Goal: Navigation & Orientation: Find specific page/section

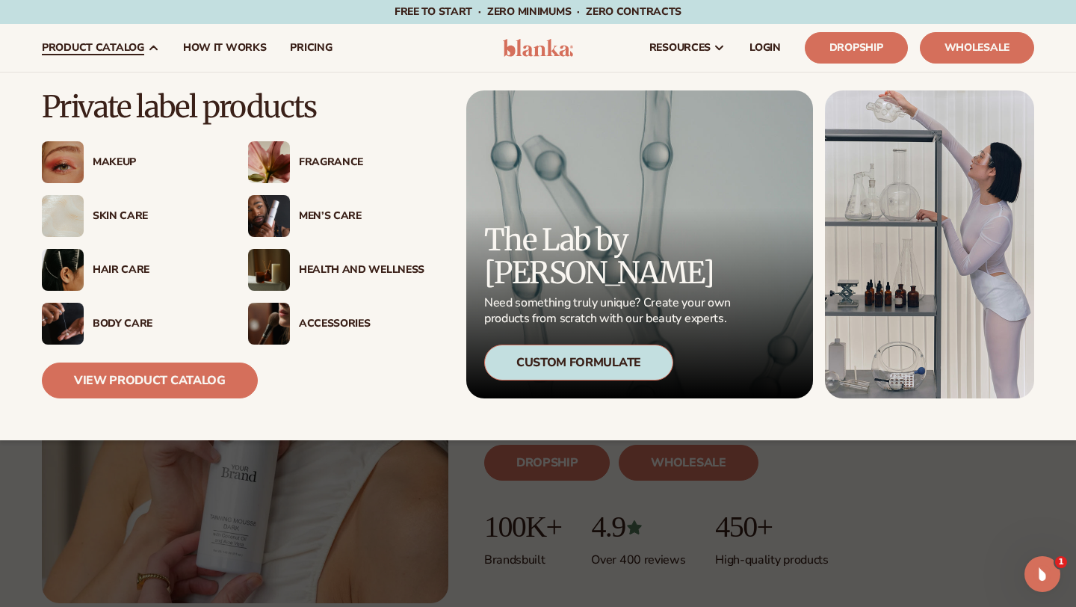
click at [139, 323] on div "Body Care" at bounding box center [156, 324] width 126 height 13
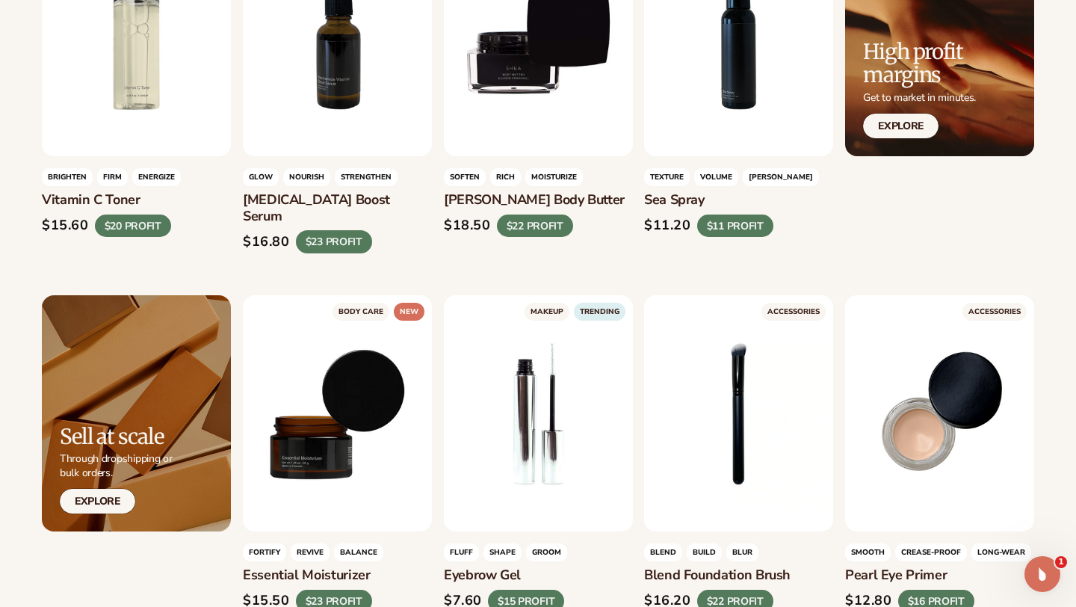
scroll to position [2387, 0]
